Goal: Task Accomplishment & Management: Complete application form

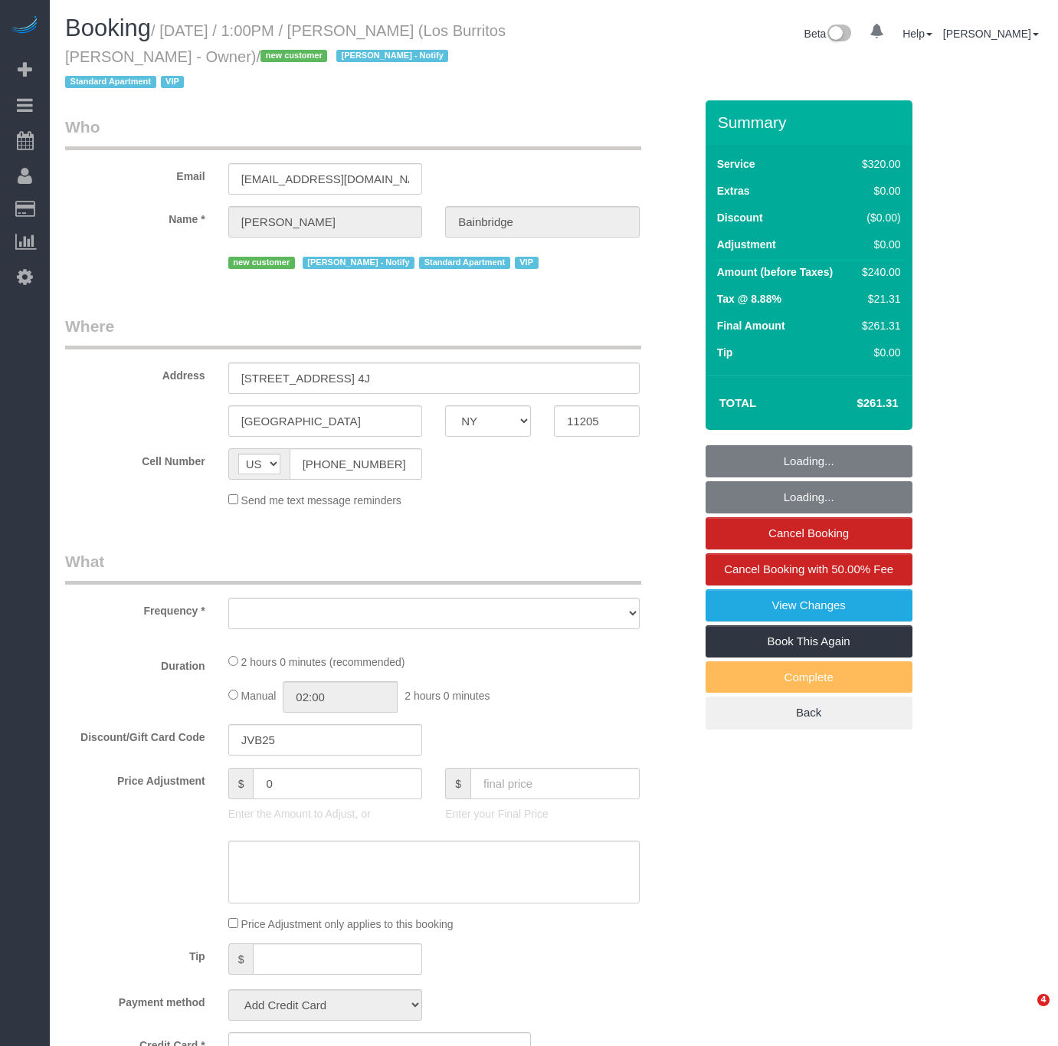
select select "NY"
select select "object:828"
select select "spot1"
select select "2"
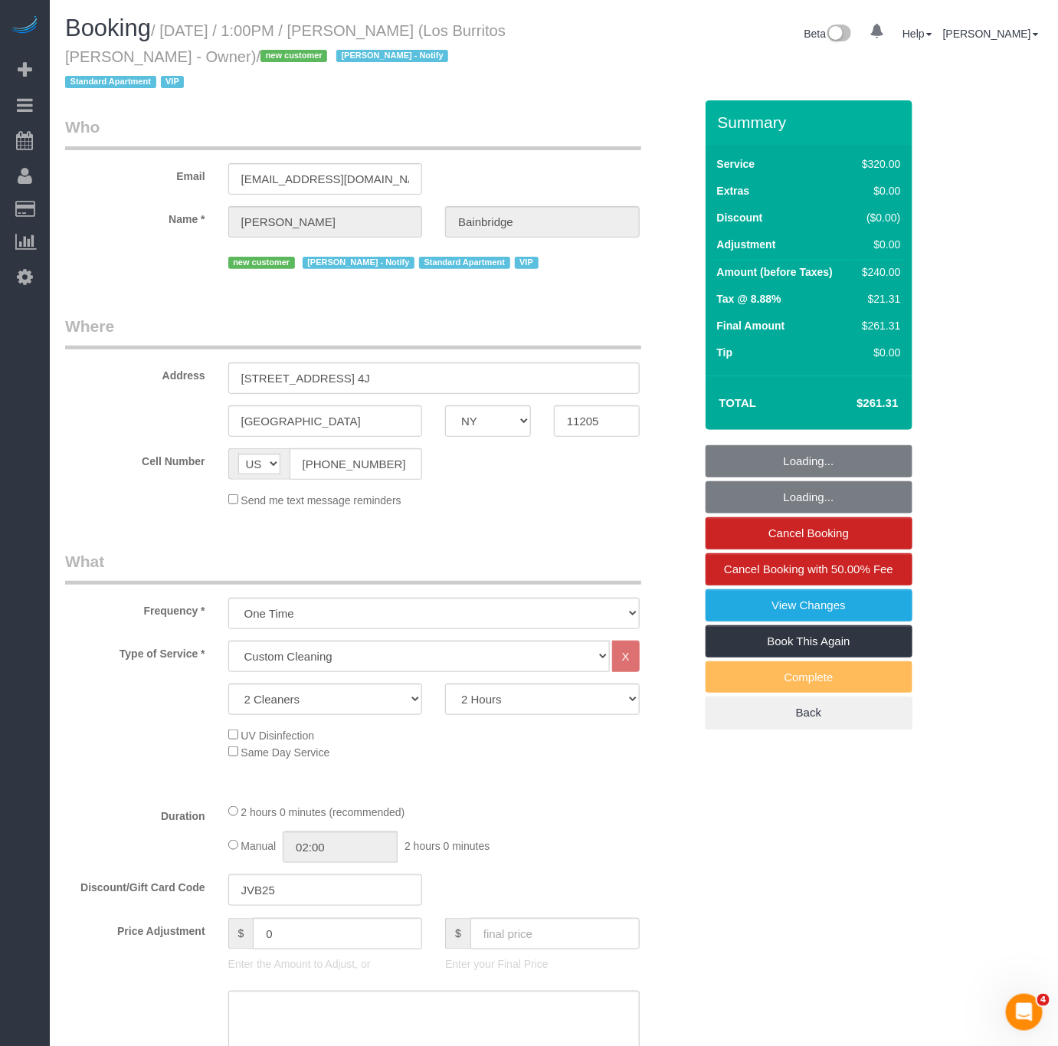
select select "string:stripe-pm_1S41pe4VGloSiKo7DXQ3GHKL"
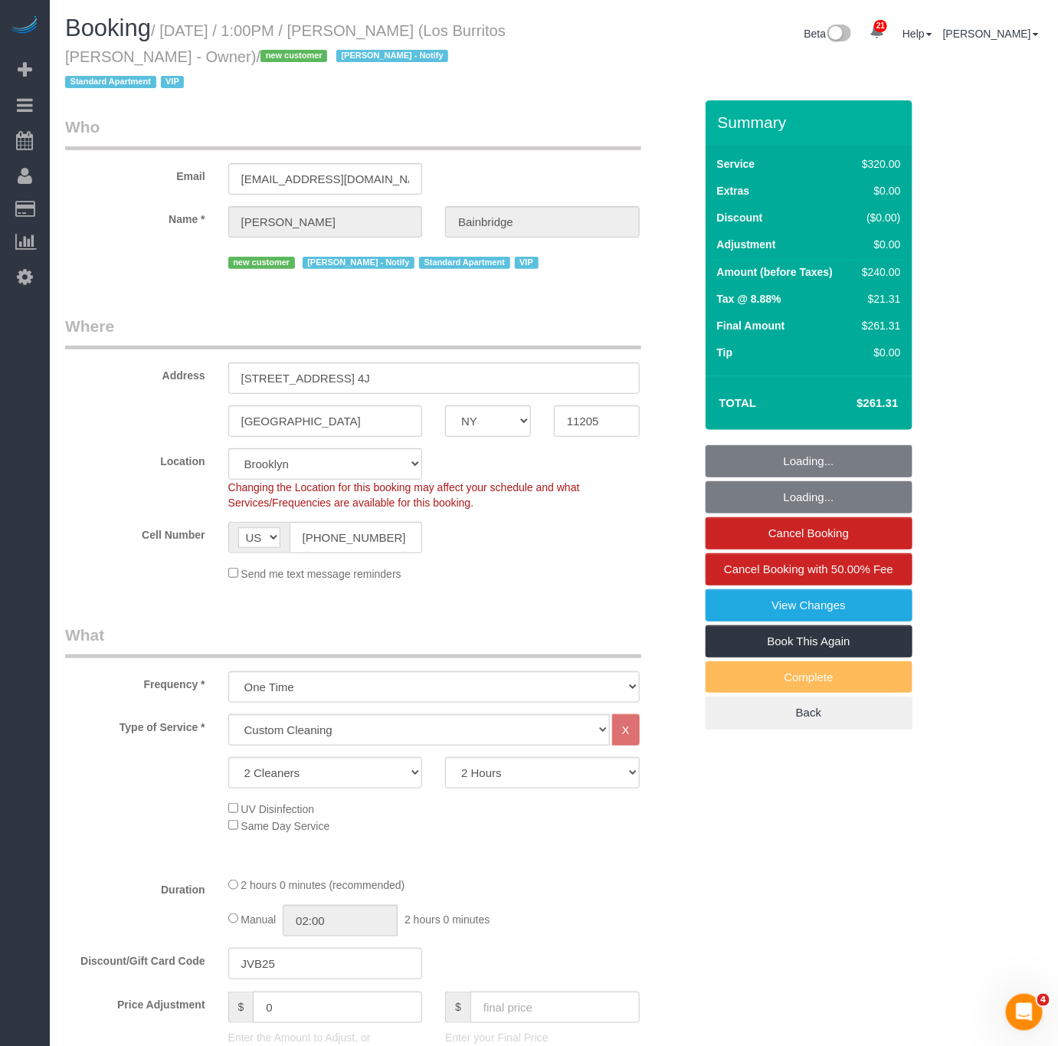
click at [476, 100] on div "Who Email [EMAIL_ADDRESS][DOMAIN_NAME] Name * [PERSON_NAME][GEOGRAPHIC_DATA] ne…" at bounding box center [380, 1058] width 652 height 1916
select select "object:1383"
select select "number:89"
select select "number:90"
select select "number:14"
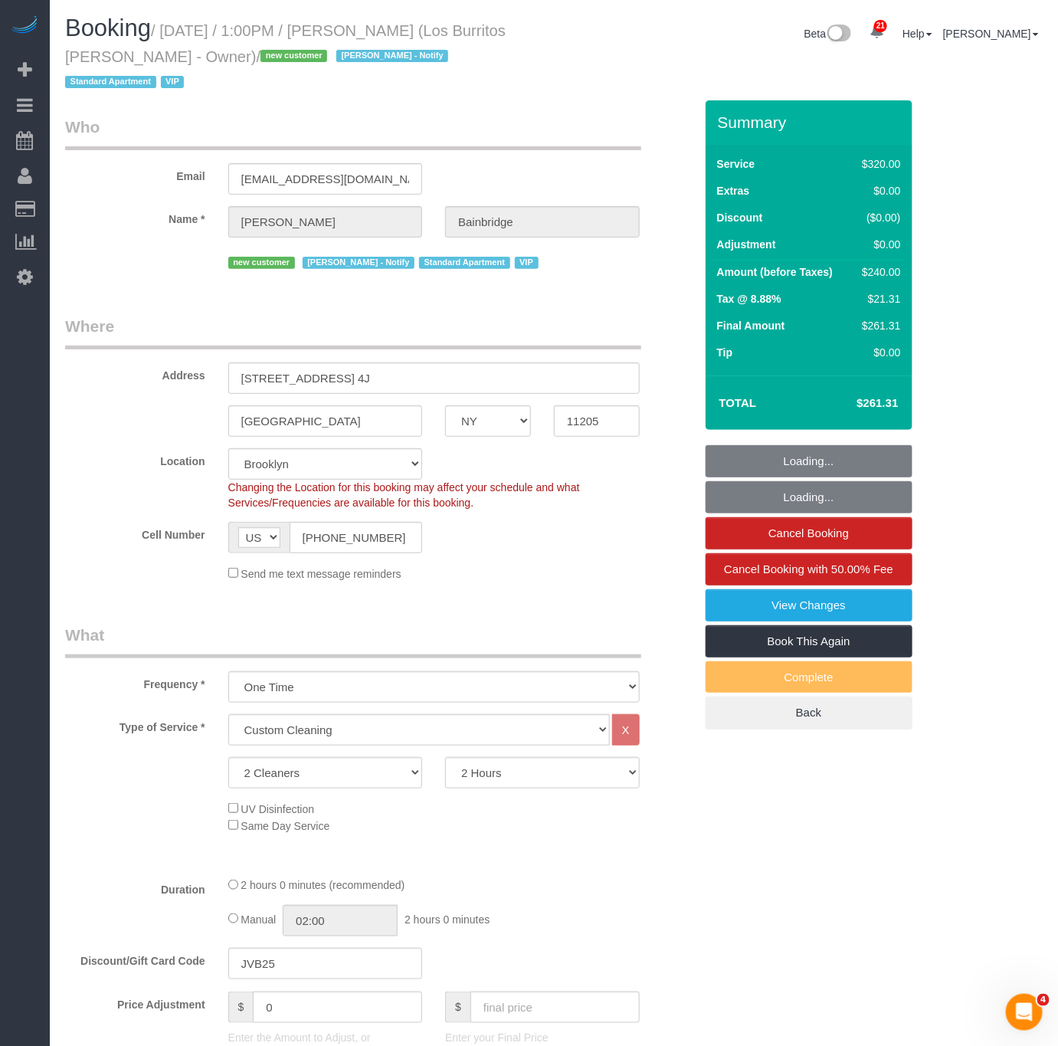
select select "number:5"
select select "spot45"
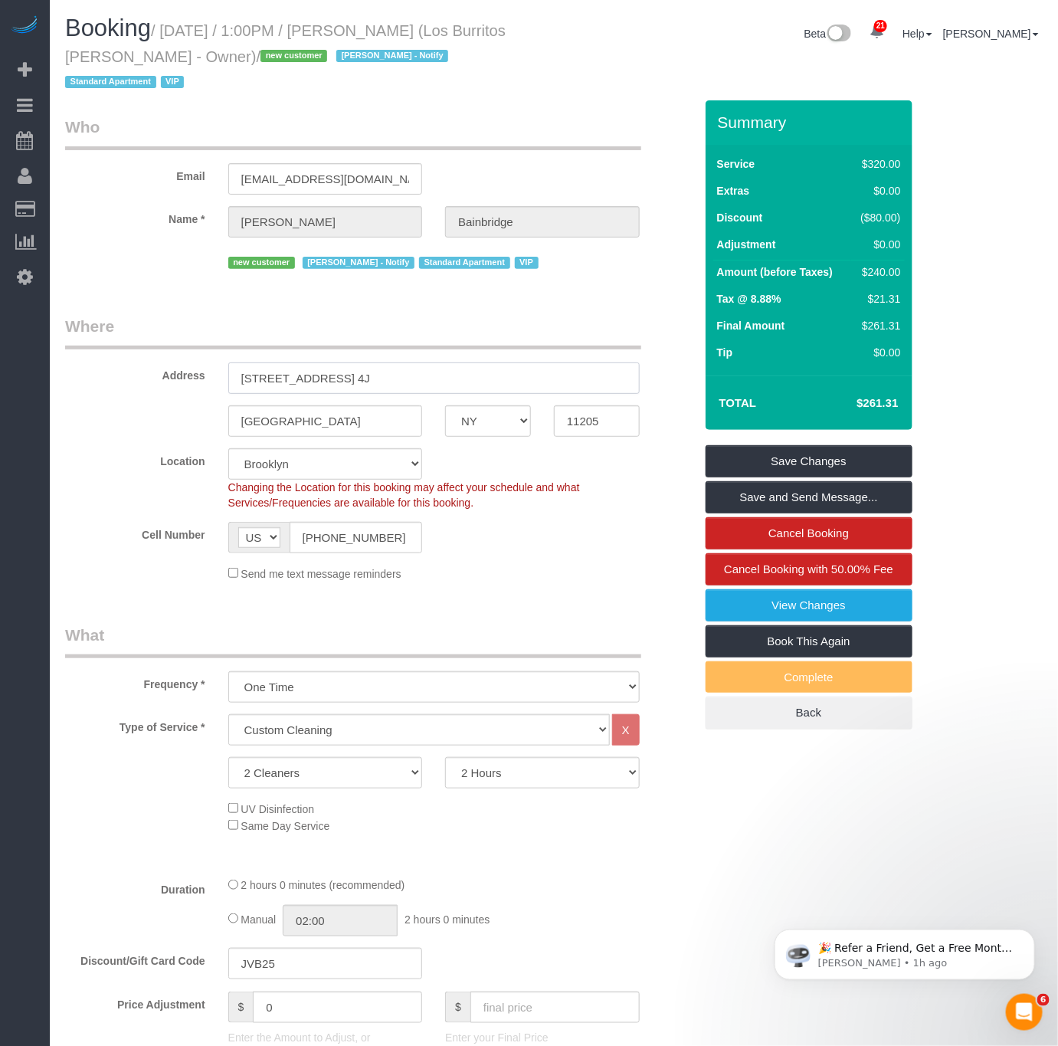
drag, startPoint x: 402, startPoint y: 345, endPoint x: -57, endPoint y: 343, distance: 459.7
click at [0, 343] on html "21 Beta Your Notifications You have 0 alerts × You have 8 to charge for [DATE] …" at bounding box center [529, 523] width 1058 height 1046
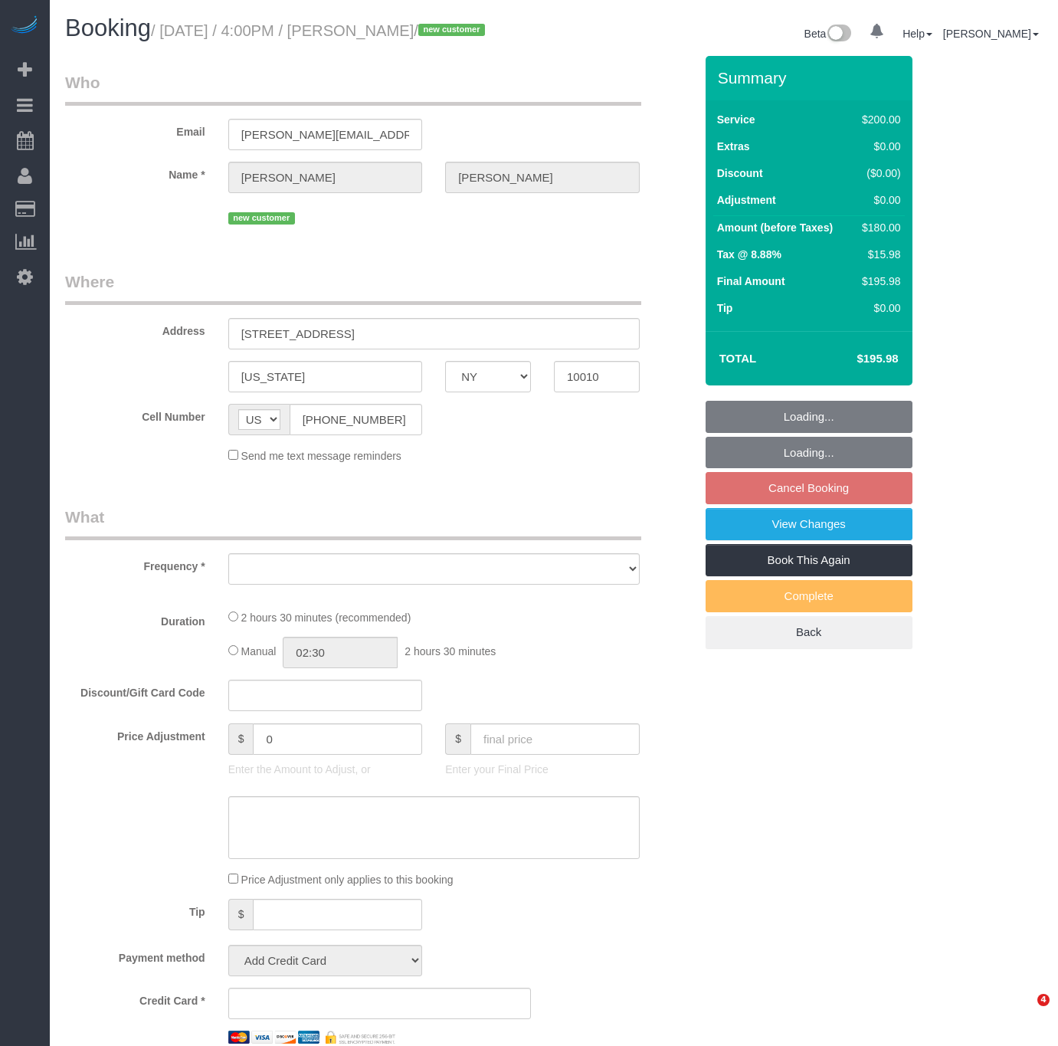
select select "NY"
select select "string:stripe-pm_1S8kCg4VGloSiKo7GHOnHBs4"
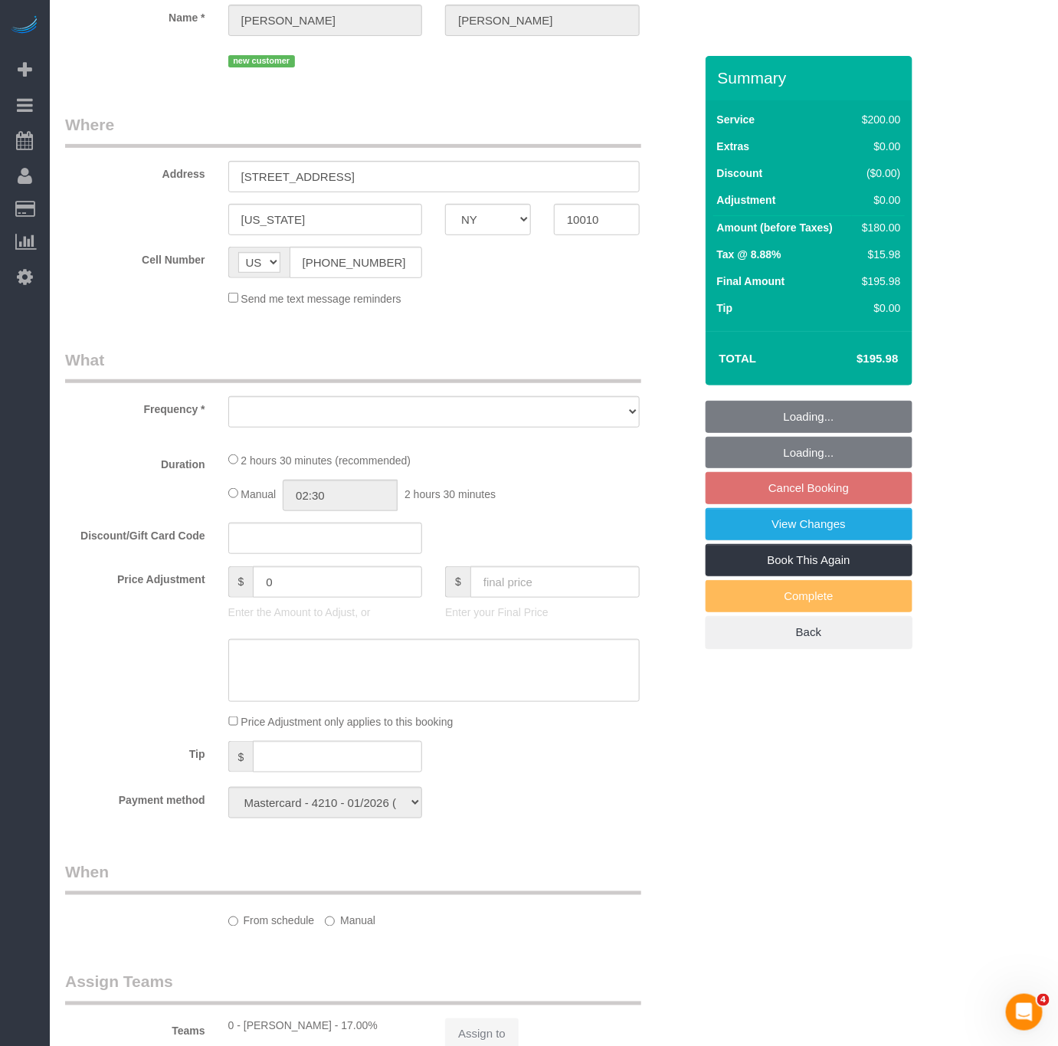
select select "object:803"
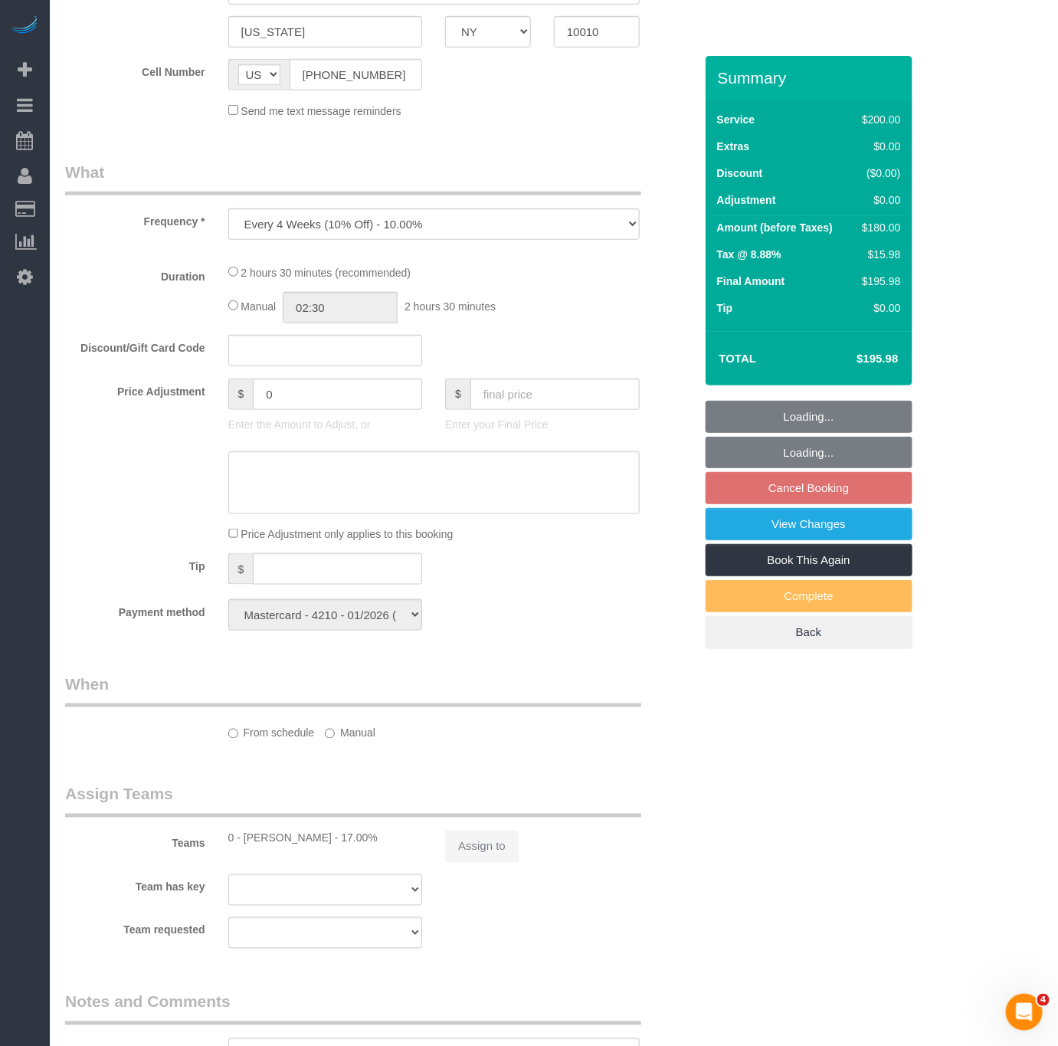
select select "150"
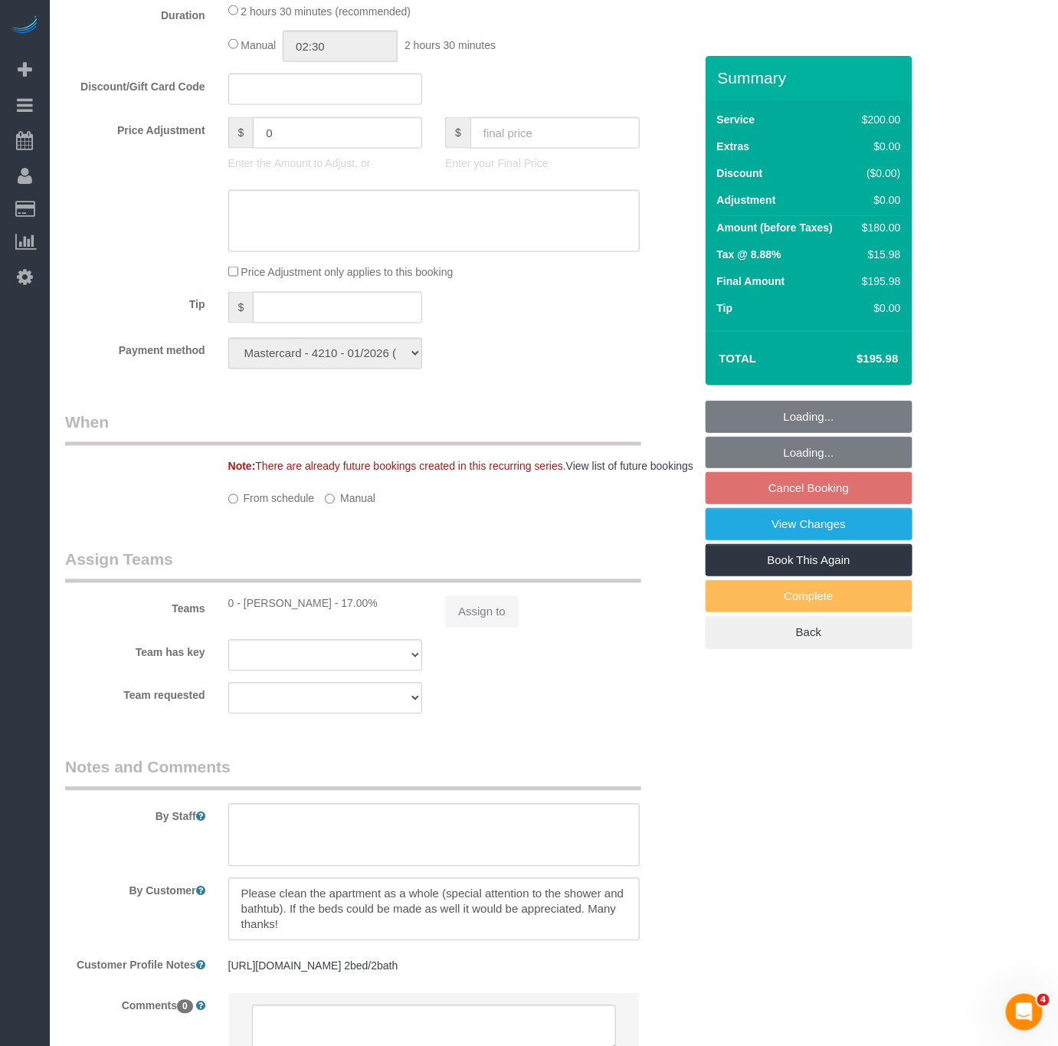
select select "spot3"
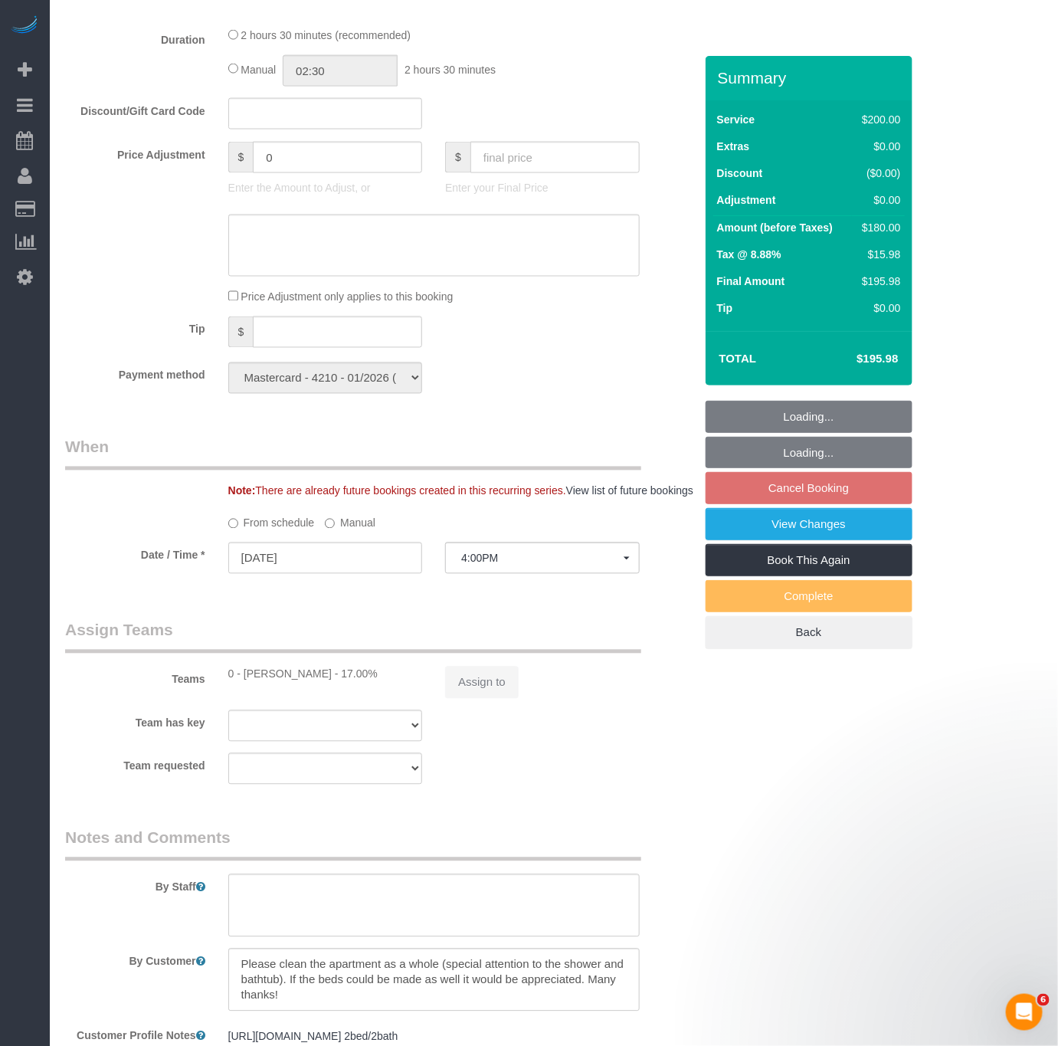
scroll to position [1078, 0]
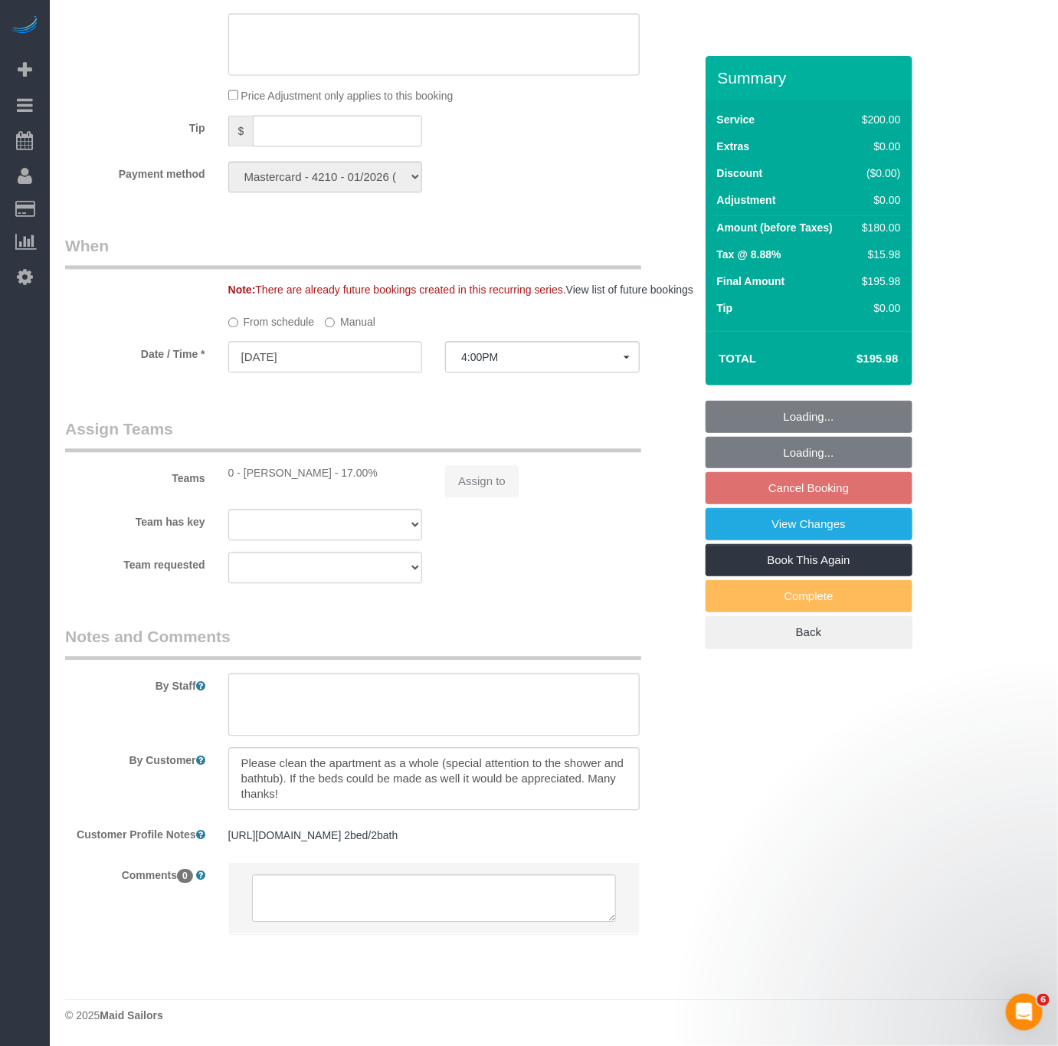
select select "number:89"
select select "number:74"
select select "number:13"
select select "number:7"
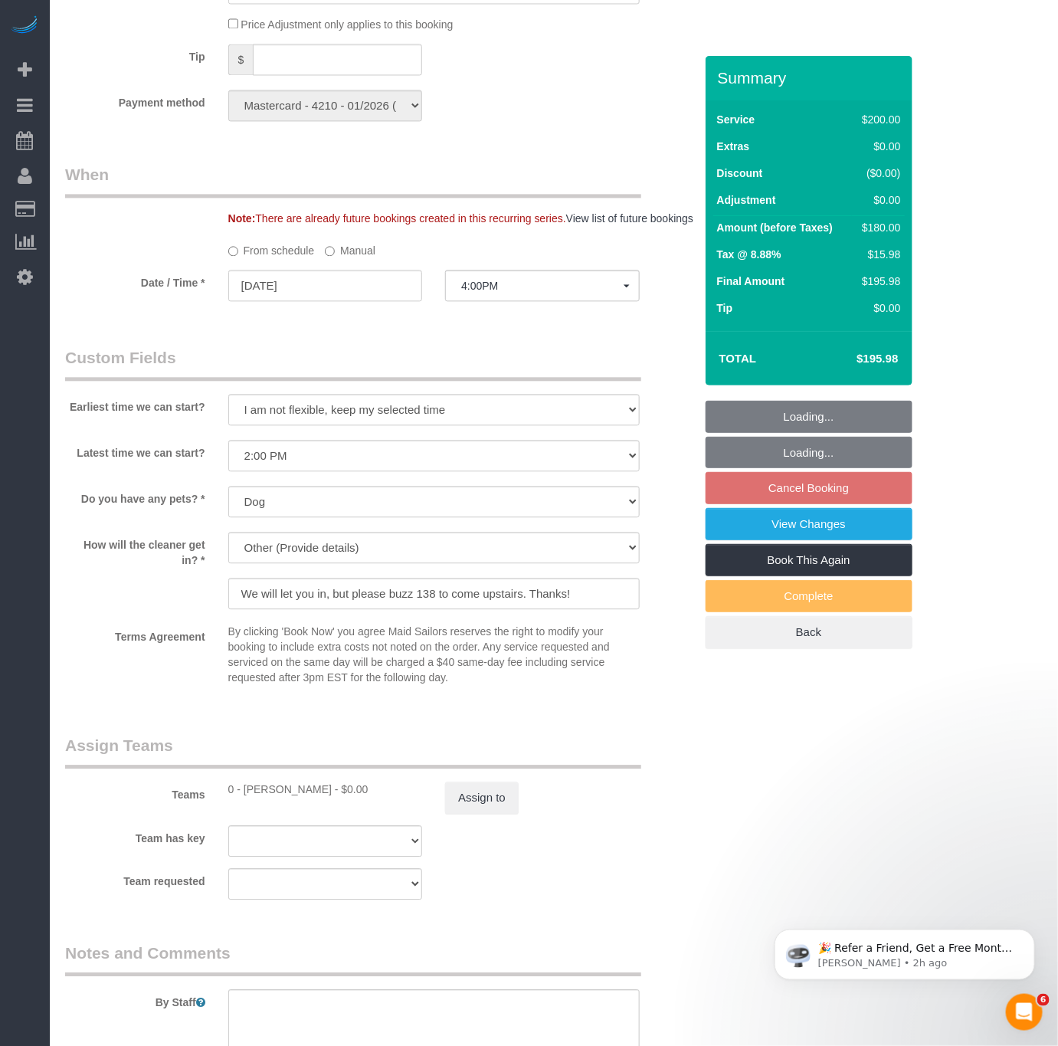
scroll to position [0, 0]
select select "object:1496"
select select "spot53"
